Goal: Transaction & Acquisition: Purchase product/service

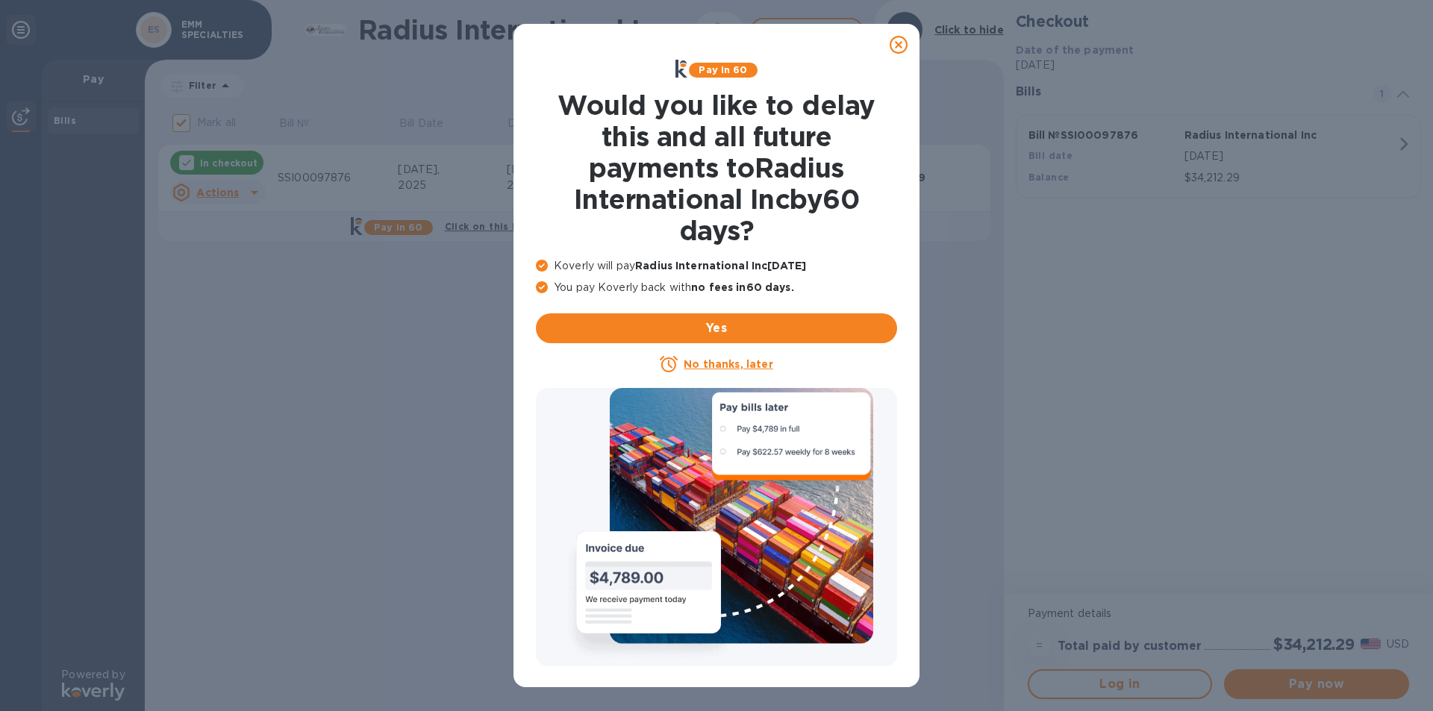
click at [697, 360] on u "No thanks, later" at bounding box center [728, 364] width 89 height 12
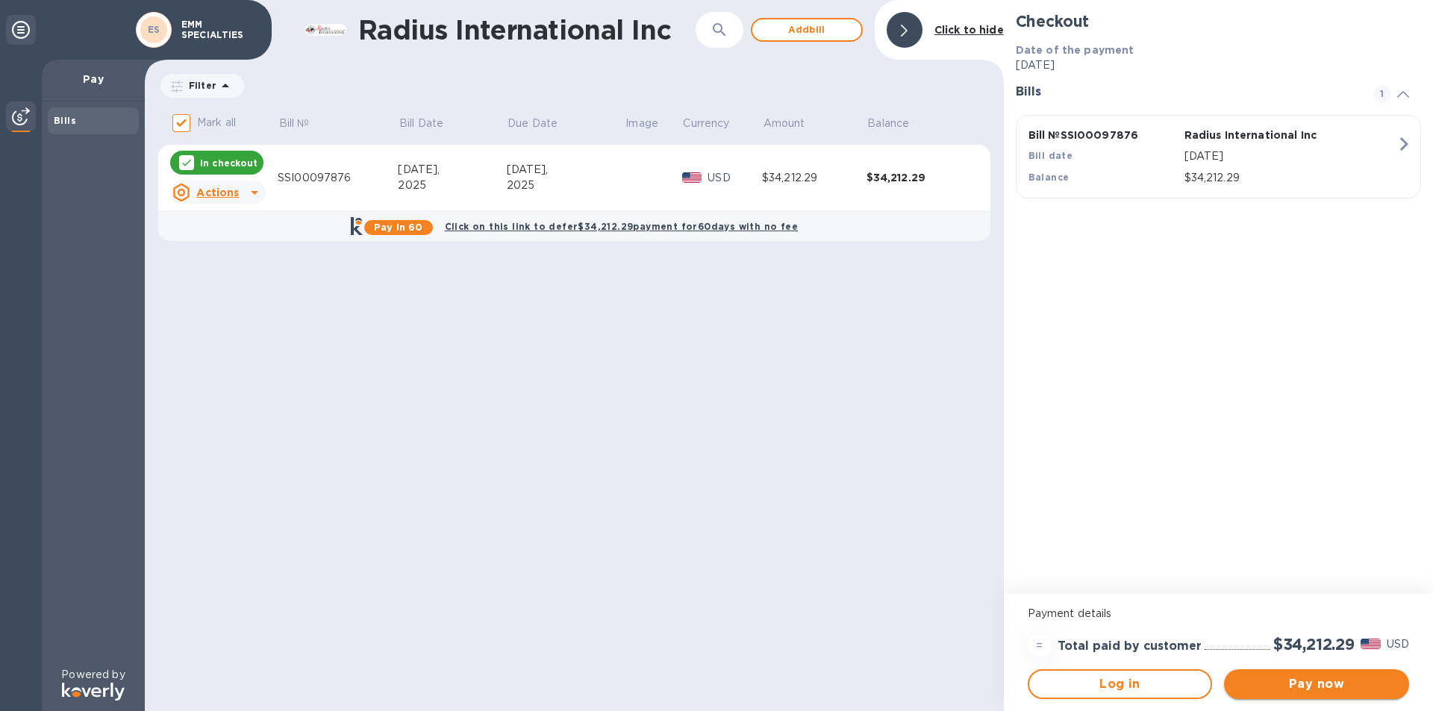
click at [1296, 681] on span "Pay now" at bounding box center [1316, 684] width 161 height 18
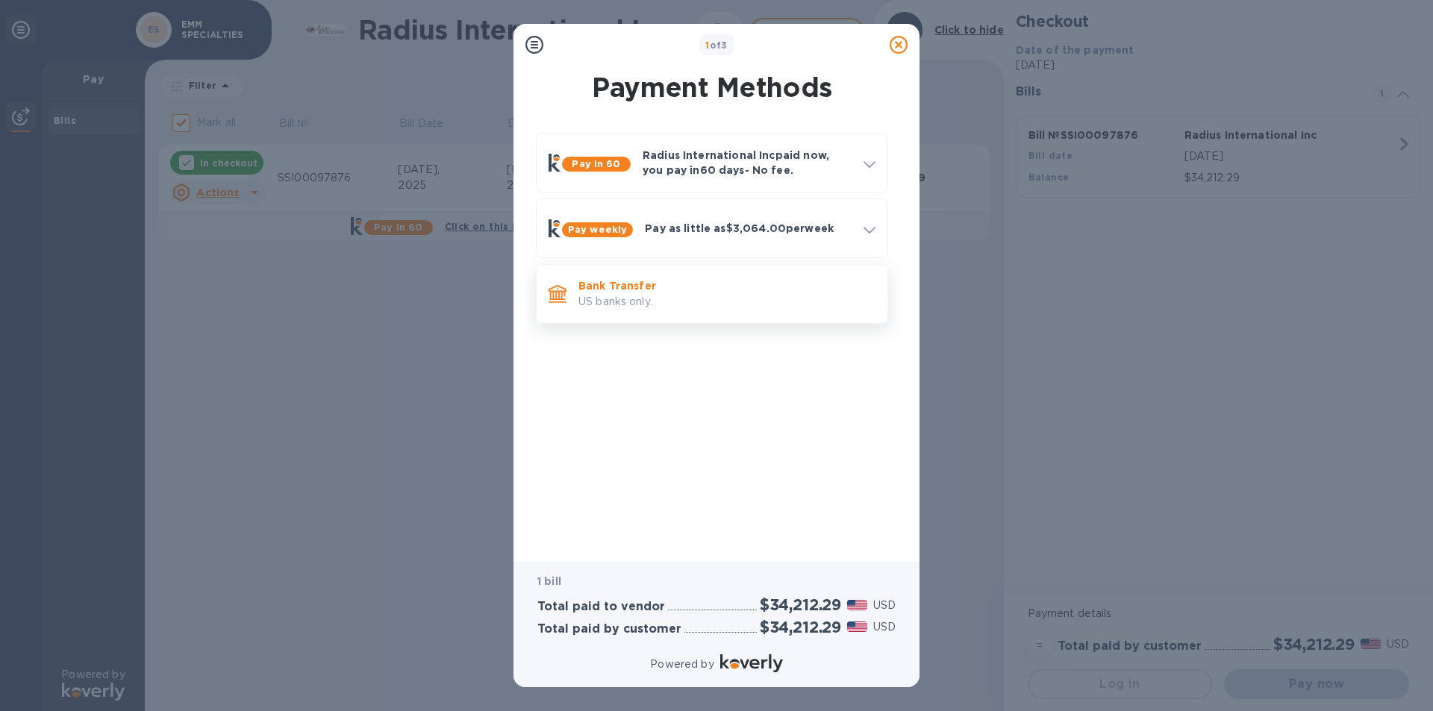
click at [726, 301] on p "US banks only." at bounding box center [726, 302] width 297 height 16
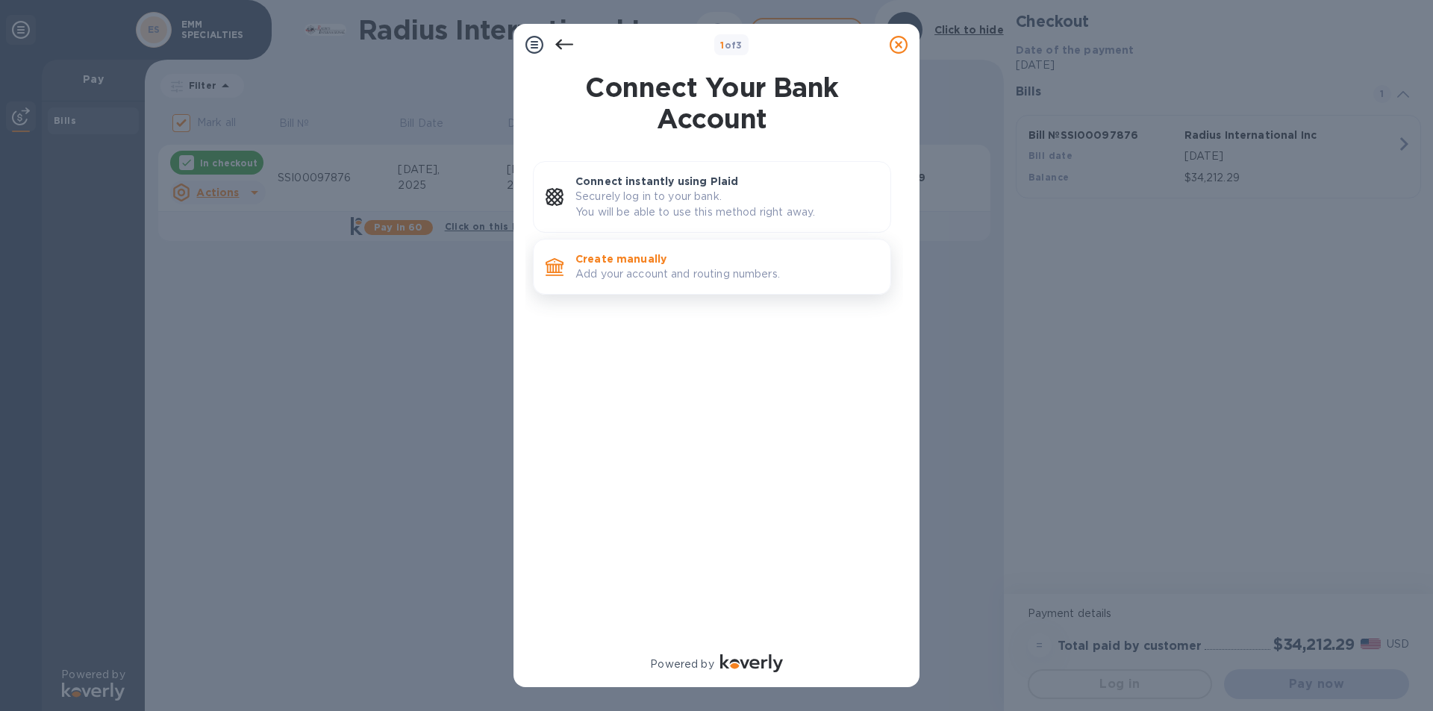
click at [689, 275] on p "Add your account and routing numbers." at bounding box center [726, 274] width 303 height 16
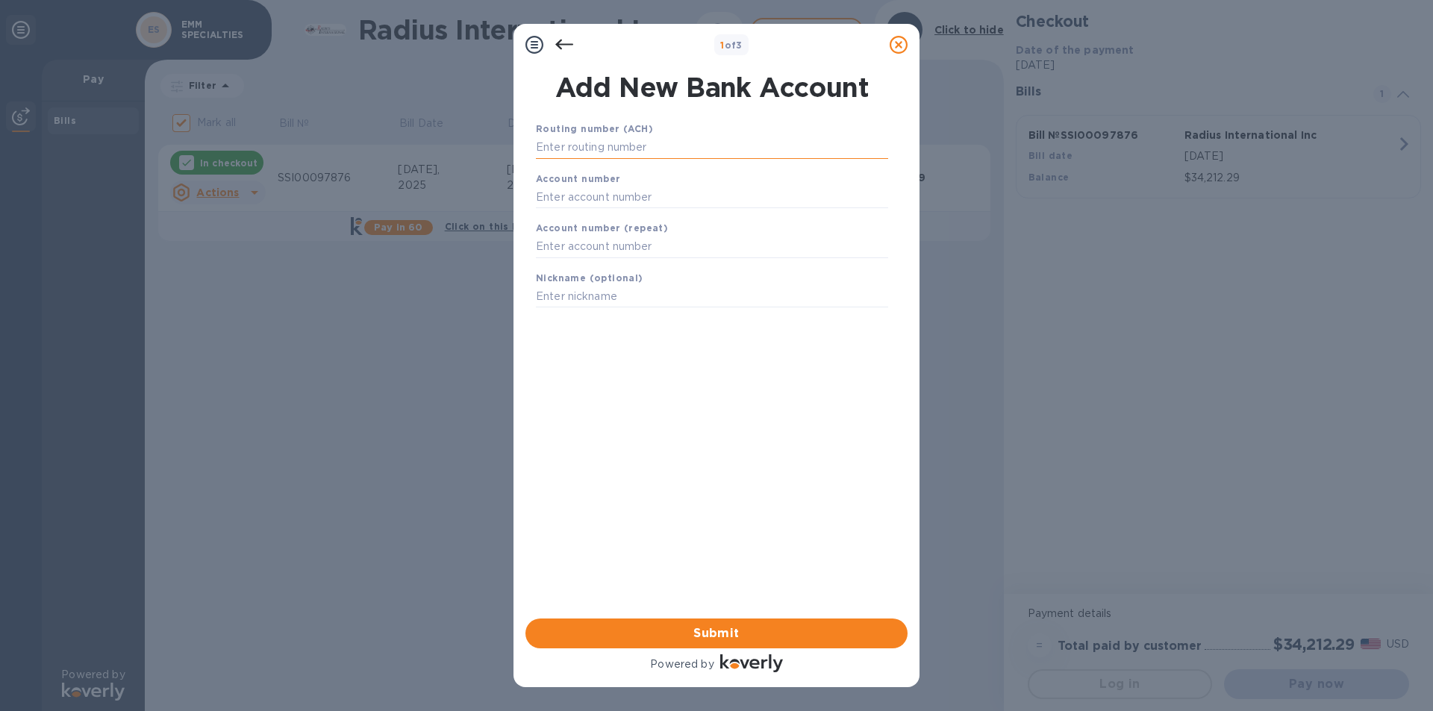
click at [601, 145] on input "text" at bounding box center [712, 148] width 352 height 22
type input "011000138"
click at [601, 212] on input "text" at bounding box center [712, 215] width 352 height 22
type input "466001383234"
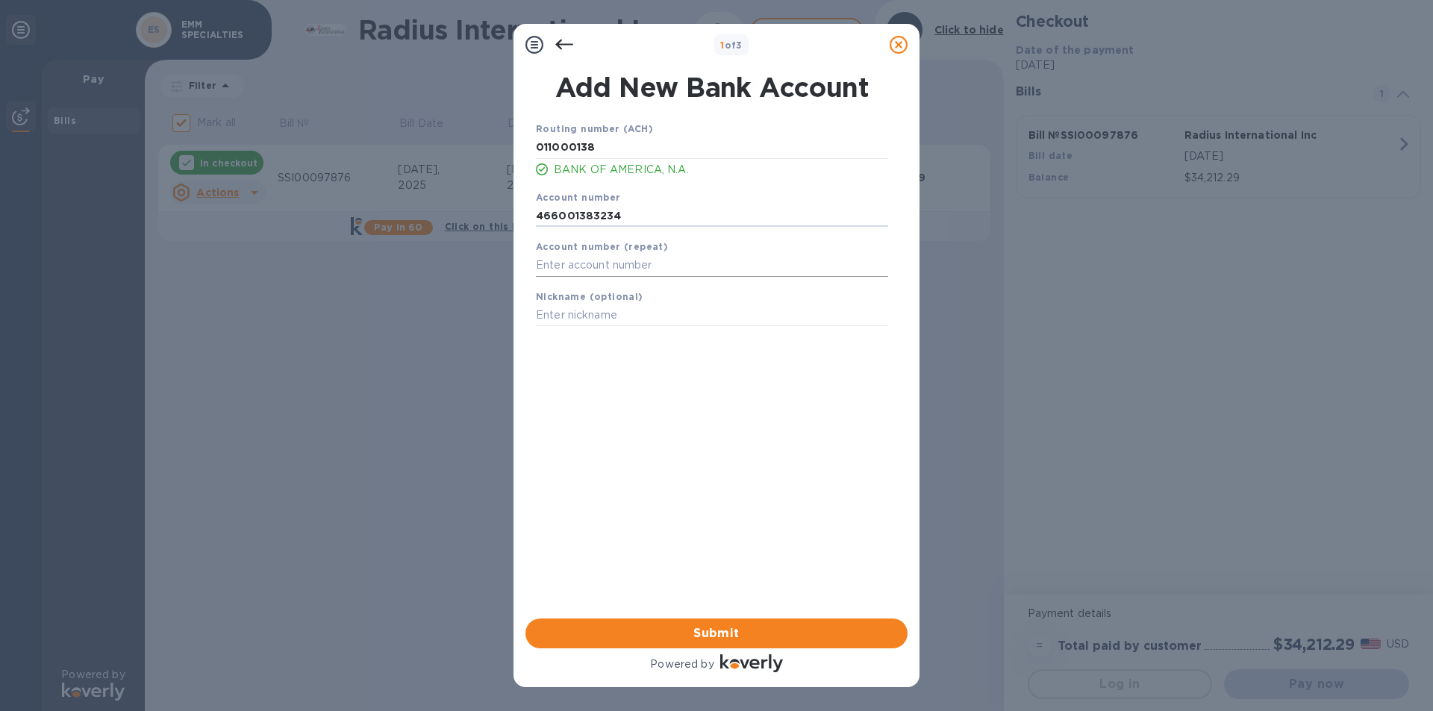
click at [606, 266] on input "text" at bounding box center [712, 265] width 352 height 22
type input "466001383234"
click at [698, 628] on span "Submit" at bounding box center [716, 634] width 358 height 18
